Goal: Information Seeking & Learning: Understand process/instructions

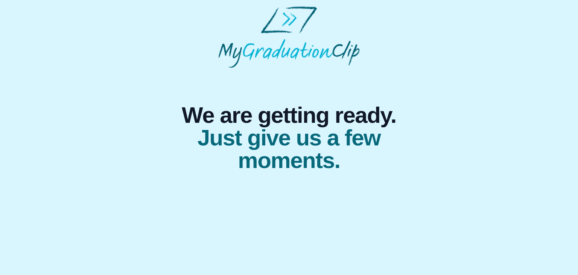
click at [439, 135] on div "We are getting ready. Just give us a few moments." at bounding box center [289, 89] width 566 height 166
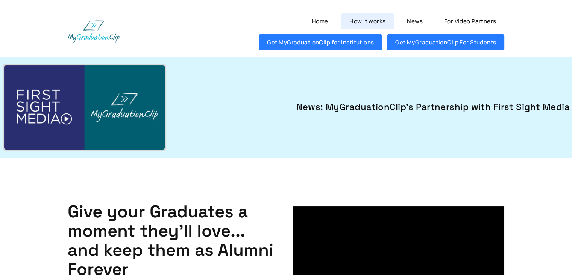
click at [361, 21] on link "How it works" at bounding box center [367, 21] width 53 height 16
click at [467, 23] on link "For Video Partners" at bounding box center [470, 21] width 69 height 16
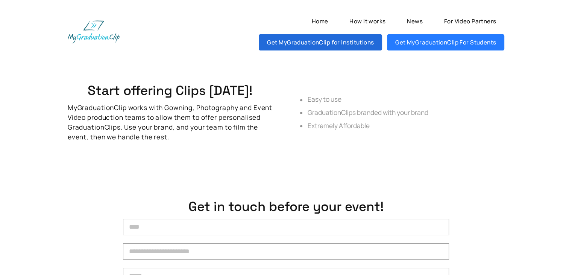
click at [352, 43] on link "Get MyGraduationClip for Institutions" at bounding box center [320, 42] width 123 height 16
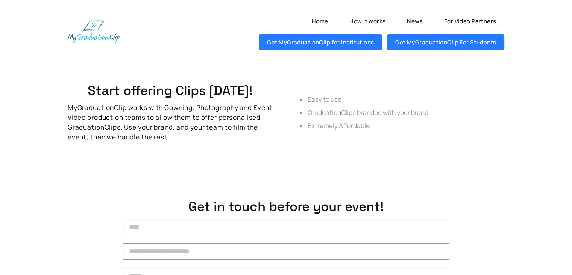
click at [409, 65] on div "Start offering Clips [DATE]! MyGraduationClip works with Gowning, Photography a…" at bounding box center [286, 112] width 489 height 111
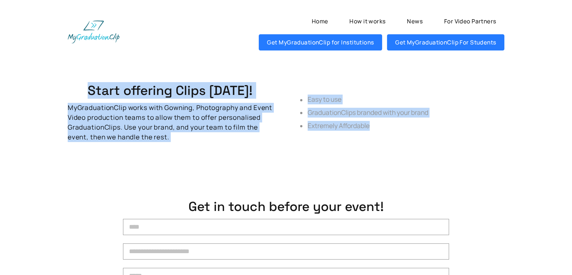
drag, startPoint x: 394, startPoint y: 128, endPoint x: 41, endPoint y: 97, distance: 353.8
click at [41, 97] on div "Start offering Clips [DATE]! MyGraduationClip works with Gowning, Photography a…" at bounding box center [286, 112] width 546 height 111
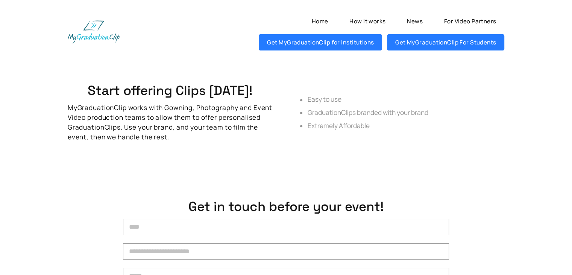
click at [41, 97] on div "Start offering Clips [DATE]! MyGraduationClip works with Gowning, Photography a…" at bounding box center [286, 112] width 546 height 111
